Goal: Information Seeking & Learning: Learn about a topic

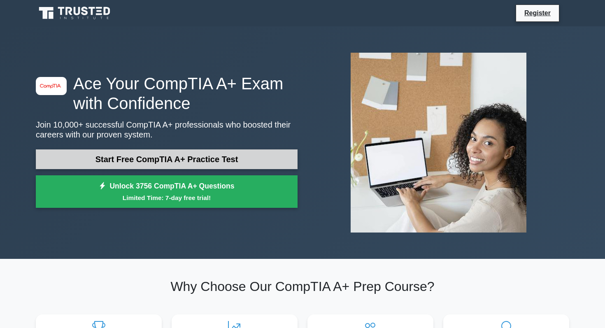
click at [261, 161] on link "Start Free CompTIA A+ Practice Test" at bounding box center [167, 159] width 262 height 20
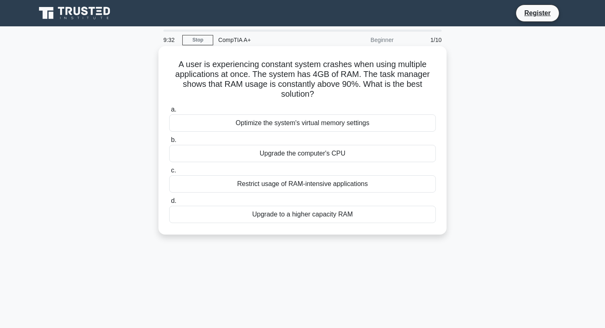
click at [290, 217] on div "Upgrade to a higher capacity RAM" at bounding box center [302, 214] width 267 height 17
click at [169, 204] on input "d. Upgrade to a higher capacity RAM" at bounding box center [169, 200] width 0 height 5
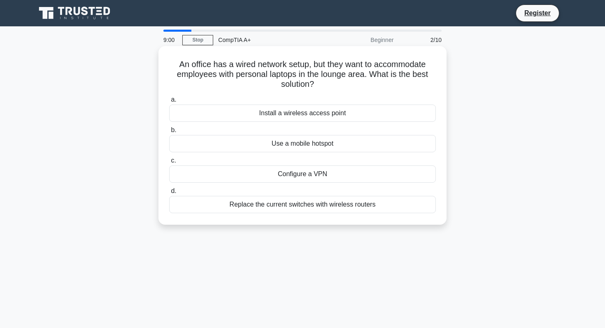
click at [324, 114] on div "Install a wireless access point" at bounding box center [302, 113] width 267 height 17
click at [169, 103] on input "a. Install a wireless access point" at bounding box center [169, 99] width 0 height 5
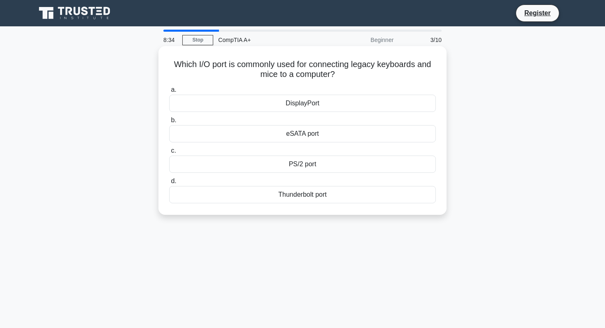
click at [332, 137] on div "eSATA port" at bounding box center [302, 133] width 267 height 17
click at [169, 123] on input "b. eSATA port" at bounding box center [169, 120] width 0 height 5
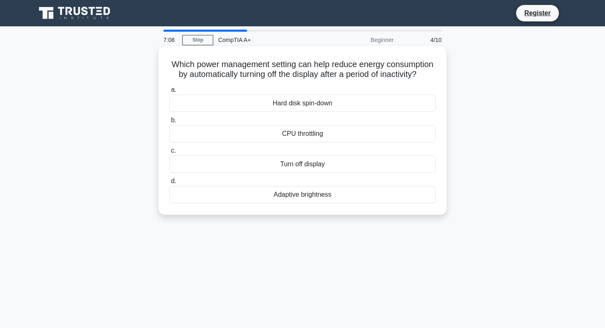
click at [319, 167] on div "Turn off display" at bounding box center [302, 164] width 267 height 17
click at [169, 154] on input "c. Turn off display" at bounding box center [169, 150] width 0 height 5
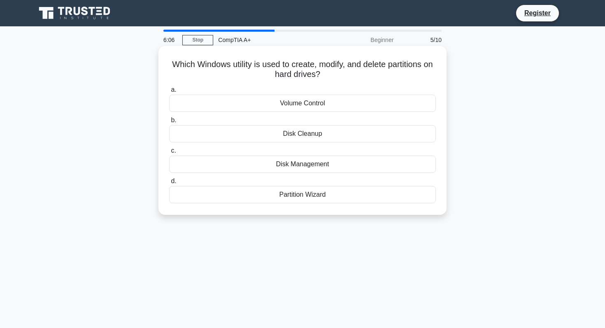
click at [323, 168] on div "Disk Management" at bounding box center [302, 164] width 267 height 17
click at [169, 154] on input "c. Disk Management" at bounding box center [169, 150] width 0 height 5
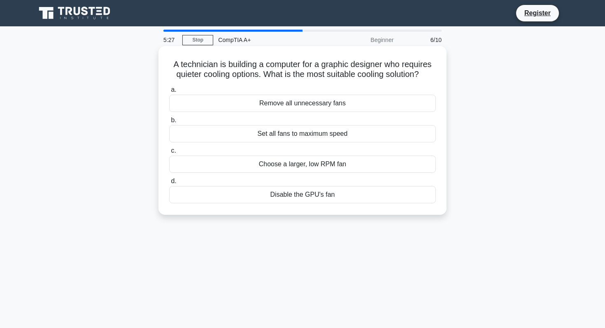
click at [334, 165] on div "Choose a larger, low RPM fan" at bounding box center [302, 164] width 267 height 17
click at [169, 154] on input "c. Choose a larger, low RPM fan" at bounding box center [169, 150] width 0 height 5
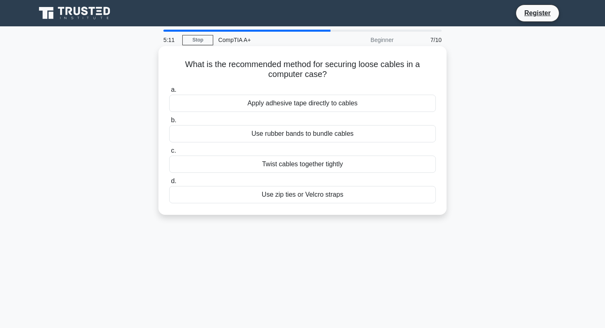
click at [316, 198] on div "Use zip ties or Velcro straps" at bounding box center [302, 194] width 267 height 17
click at [169, 184] on input "d. Use zip ties or Velcro straps" at bounding box center [169, 181] width 0 height 5
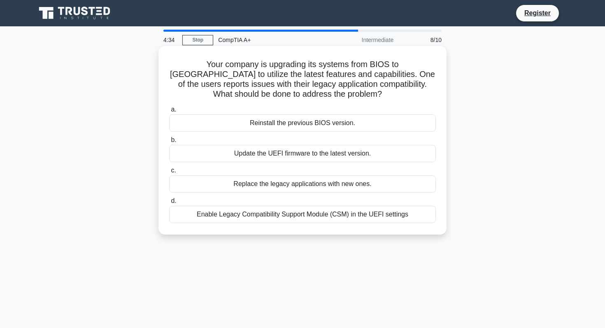
click at [355, 218] on div "Enable Legacy Compatibility Support Module (CSM) in the UEFI settings" at bounding box center [302, 214] width 267 height 17
click at [169, 204] on input "d. Enable Legacy Compatibility Support Module (CSM) in the UEFI settings" at bounding box center [169, 200] width 0 height 5
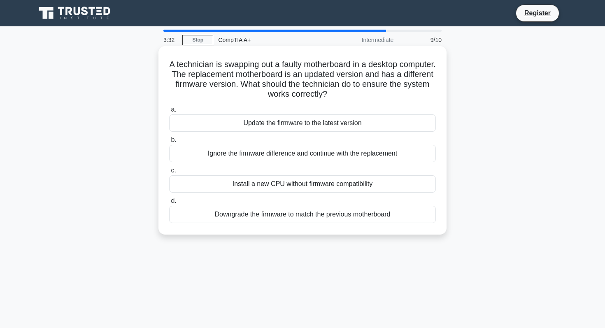
click at [305, 127] on div "Update the firmware to the latest version" at bounding box center [302, 122] width 267 height 17
click at [169, 112] on input "a. Update the firmware to the latest version" at bounding box center [169, 109] width 0 height 5
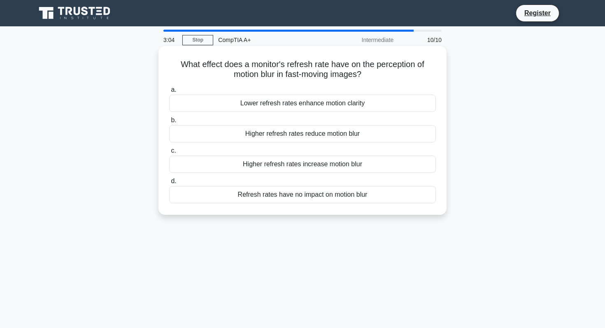
click at [346, 198] on div "Refresh rates have no impact on motion blur" at bounding box center [302, 194] width 267 height 17
click at [169, 184] on input "d. Refresh rates have no impact on motion blur" at bounding box center [169, 181] width 0 height 5
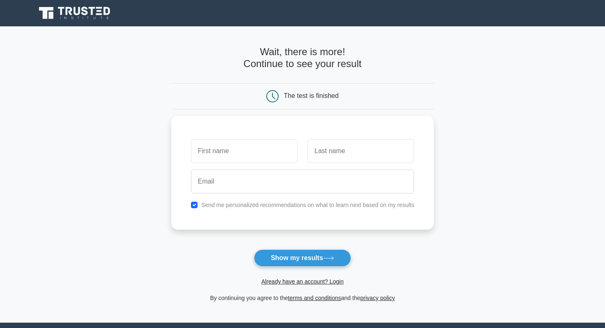
click at [348, 98] on div "The test is finished" at bounding box center [302, 96] width 175 height 12
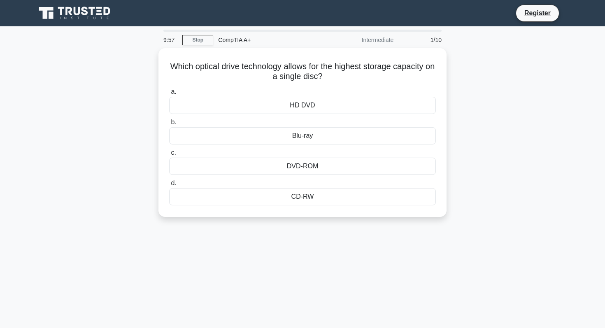
click at [85, 9] on icon at bounding box center [75, 13] width 79 height 16
